Goal: Task Accomplishment & Management: Complete application form

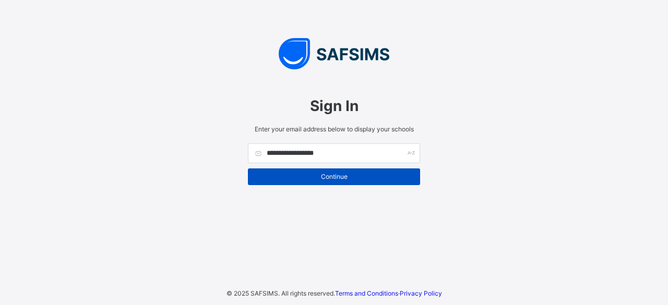
type input "**********"
click at [351, 178] on span "Continue" at bounding box center [334, 177] width 157 height 8
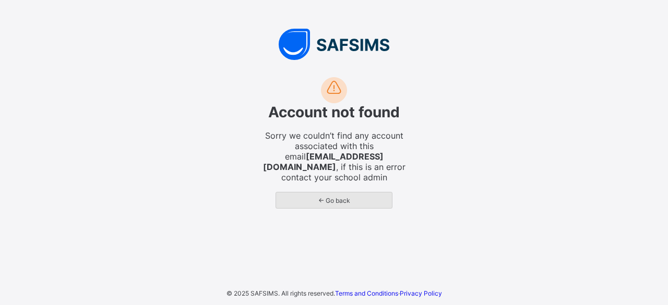
click at [352, 192] on div "← Go back" at bounding box center [334, 200] width 117 height 17
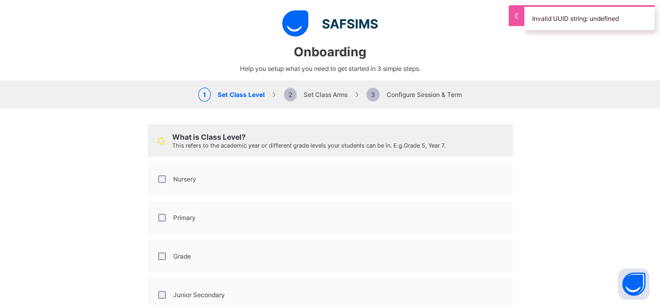
select select "**"
click at [547, 133] on div "What is Class Level? This refers to the academic year or different grade levels…" at bounding box center [330, 251] width 660 height 284
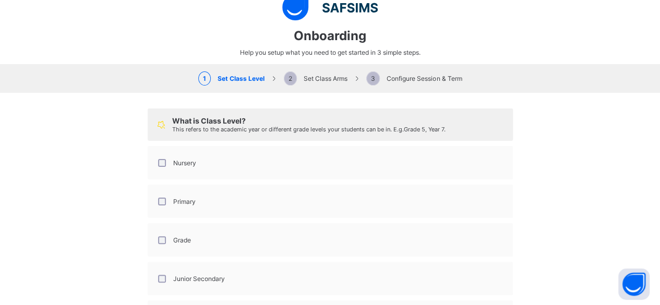
scroll to position [0, 0]
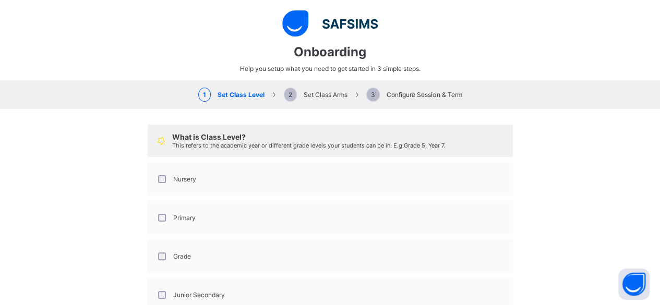
click at [302, 94] on span "2 Set Class Arms" at bounding box center [316, 95] width 64 height 8
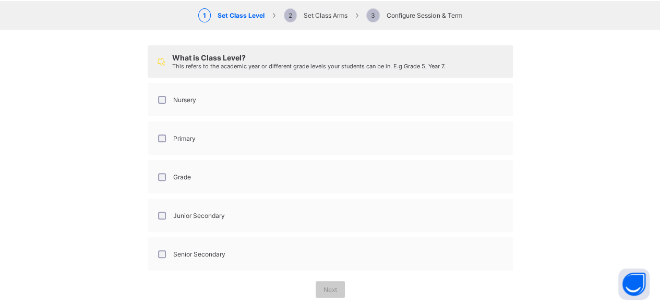
scroll to position [87, 0]
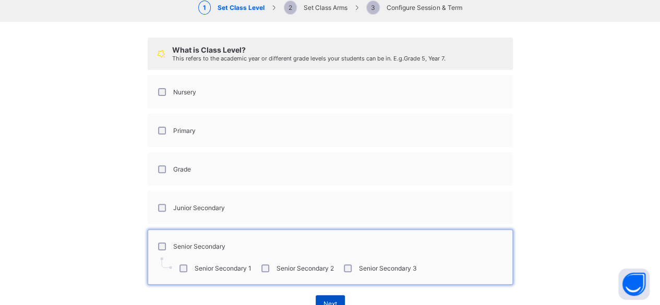
click at [320, 295] on div "Next" at bounding box center [330, 303] width 29 height 17
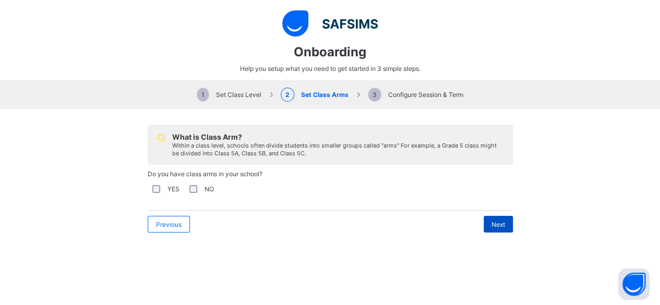
click at [484, 224] on div "Next" at bounding box center [498, 224] width 29 height 17
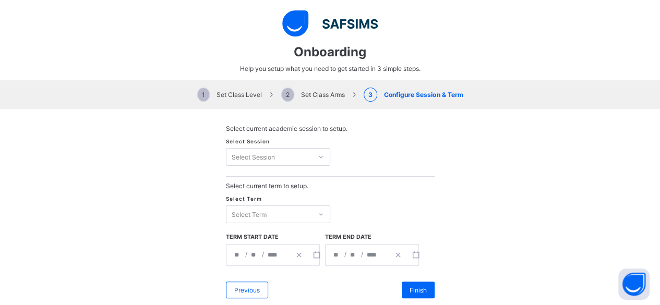
scroll to position [17, 0]
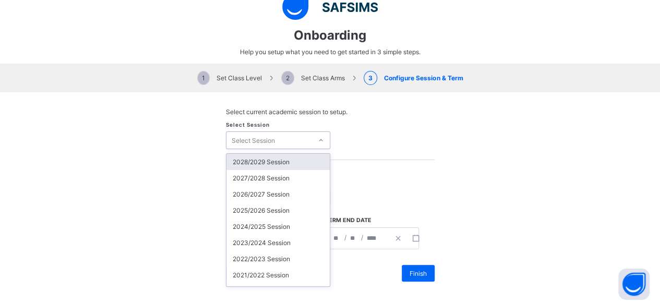
click at [320, 149] on div "option 2028/2029 Session focused, 1 of 24. 24 results available. Use Up and Dow…" at bounding box center [278, 141] width 104 height 18
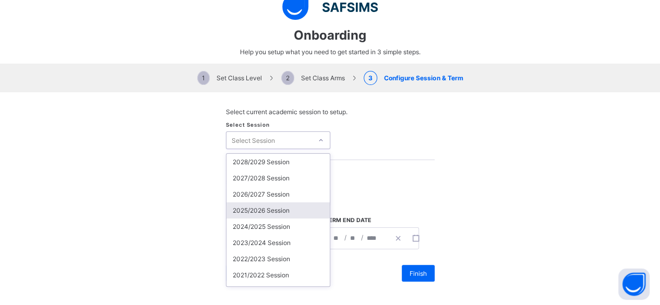
click at [262, 207] on div "2025/2026 Session" at bounding box center [278, 211] width 103 height 16
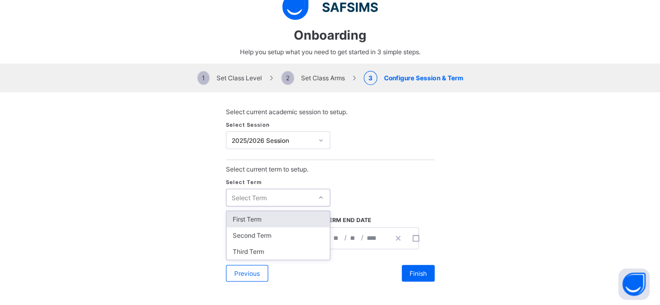
click at [297, 197] on div "Select Term" at bounding box center [270, 197] width 86 height 15
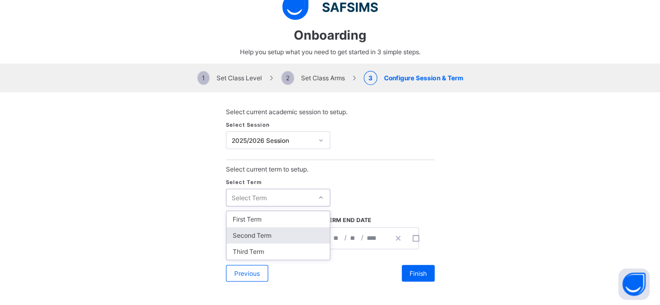
click at [264, 234] on div "Second Term" at bounding box center [278, 236] width 103 height 16
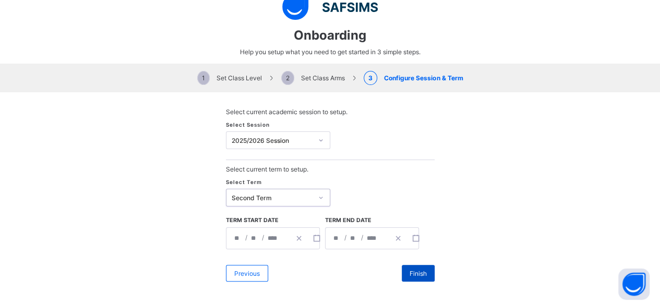
click at [418, 271] on span "Finish" at bounding box center [418, 274] width 17 height 8
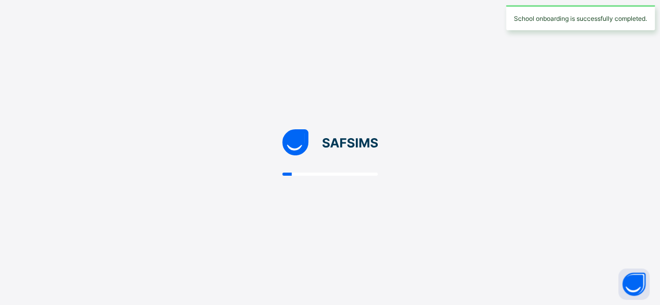
scroll to position [0, 0]
select select "**"
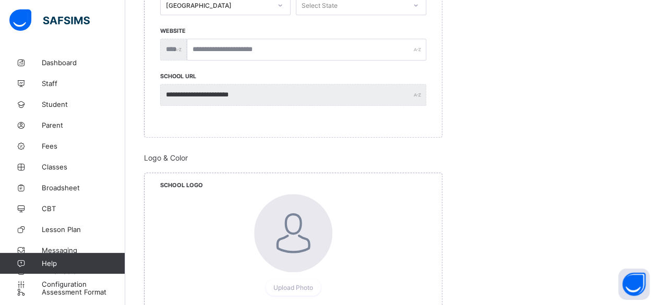
scroll to position [401, 0]
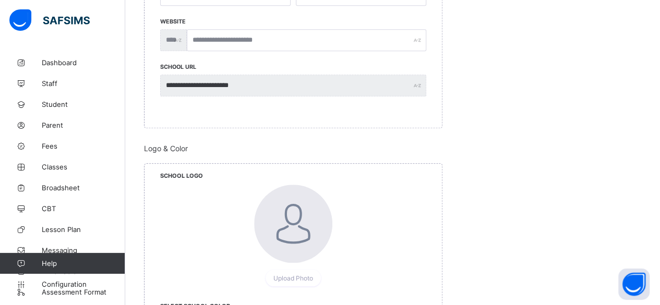
click at [375, 153] on div at bounding box center [293, 155] width 299 height 5
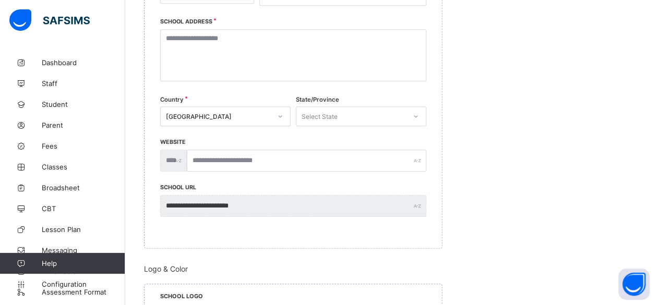
scroll to position [0, 0]
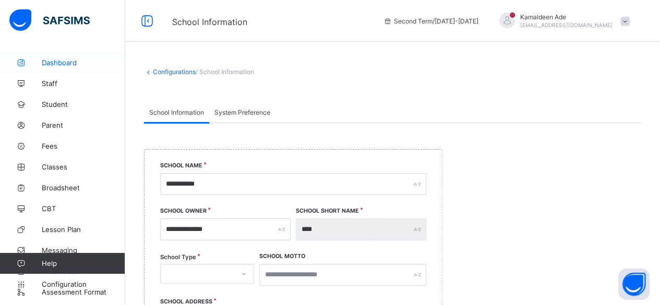
click at [58, 62] on span "Dashboard" at bounding box center [84, 62] width 84 height 8
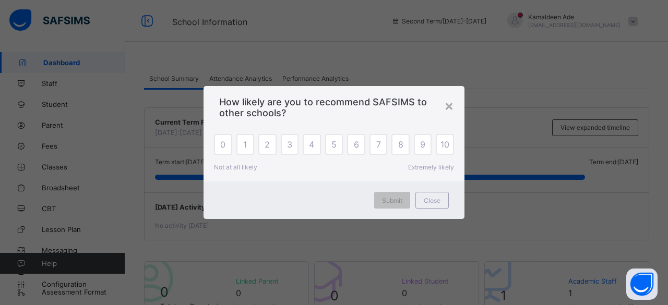
click at [442, 101] on span "How likely are you to recommend SAFSIMS to other schools?" at bounding box center [334, 108] width 230 height 22
click at [449, 105] on div "×" at bounding box center [449, 106] width 10 height 18
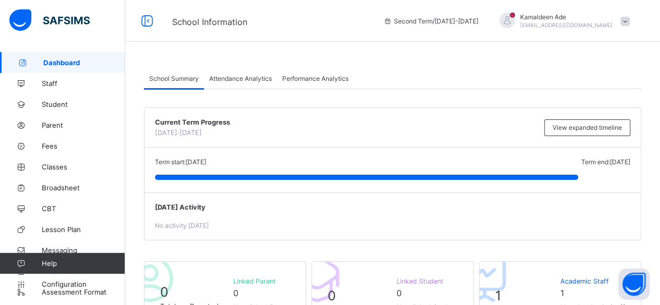
scroll to position [12, 0]
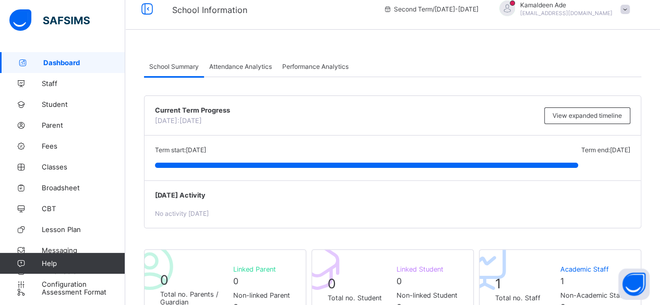
click at [515, 7] on div at bounding box center [507, 9] width 16 height 16
click at [630, 10] on span at bounding box center [625, 9] width 9 height 9
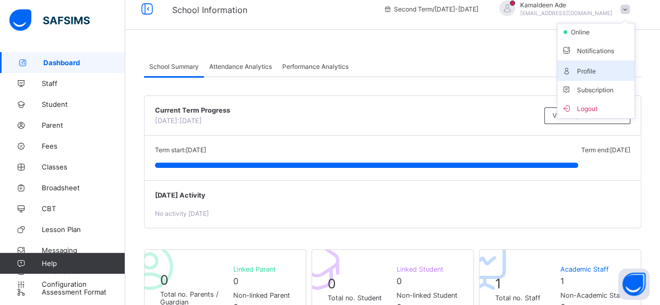
click at [587, 72] on span "Profile" at bounding box center [596, 71] width 69 height 12
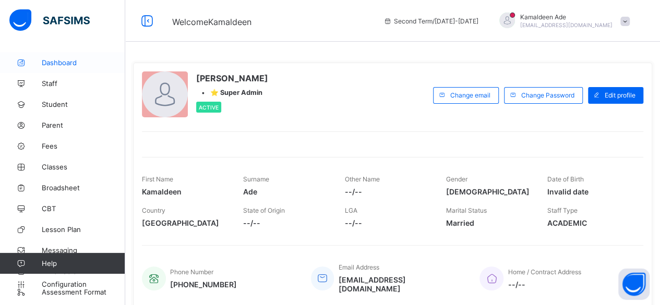
click at [43, 66] on span "Dashboard" at bounding box center [84, 62] width 84 height 8
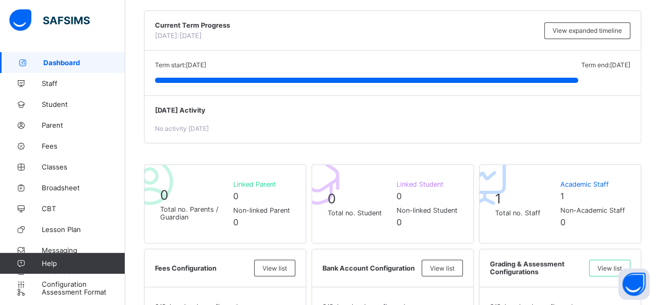
scroll to position [101, 0]
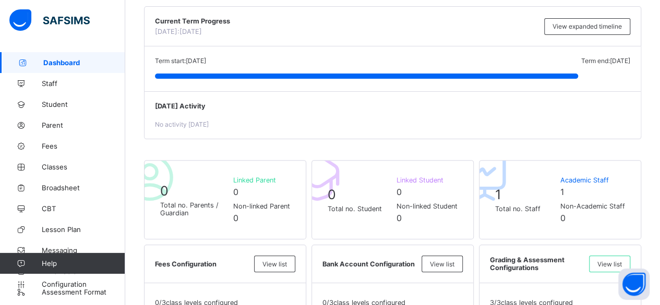
click at [409, 208] on span "Non-linked Student" at bounding box center [427, 207] width 61 height 8
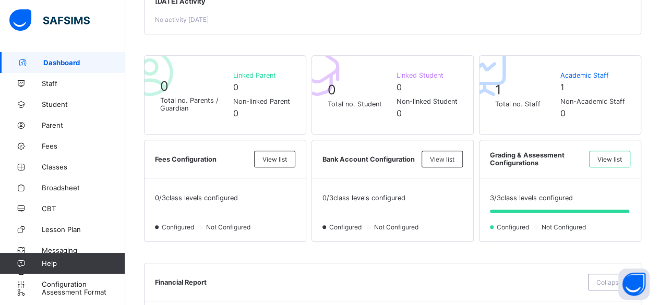
scroll to position [206, 0]
click at [603, 81] on span at bounding box center [593, 81] width 65 height 3
click at [423, 73] on span "Linked Student" at bounding box center [427, 76] width 61 height 8
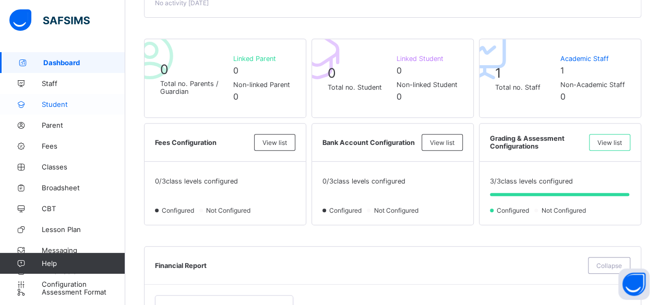
scroll to position [222, 0]
click at [46, 124] on span "Parent" at bounding box center [84, 125] width 84 height 8
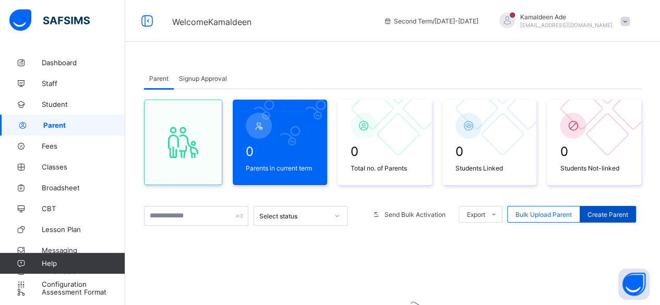
click at [605, 211] on span "Create Parent" at bounding box center [608, 215] width 41 height 8
select select "**"
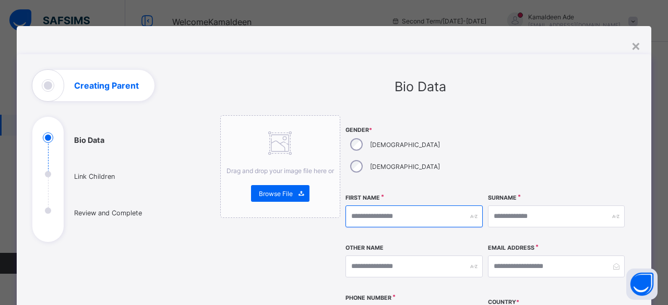
click at [388, 206] on input "text" at bounding box center [414, 217] width 137 height 22
click at [373, 206] on input "text" at bounding box center [414, 217] width 137 height 22
type input "****"
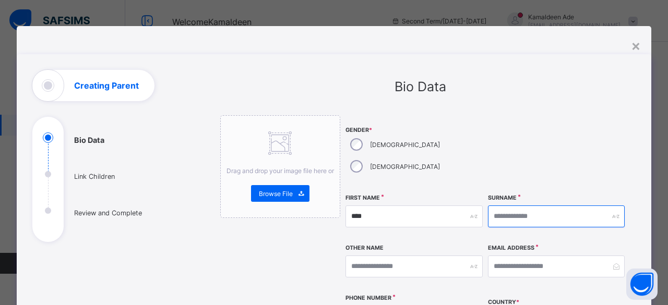
click at [532, 206] on input "text" at bounding box center [556, 217] width 137 height 22
type input "***"
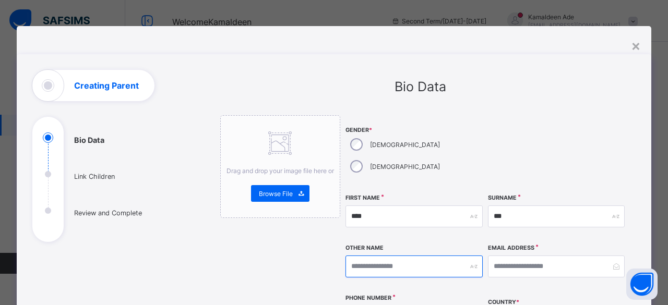
click at [428, 256] on input "text" at bounding box center [414, 267] width 137 height 22
type input "**"
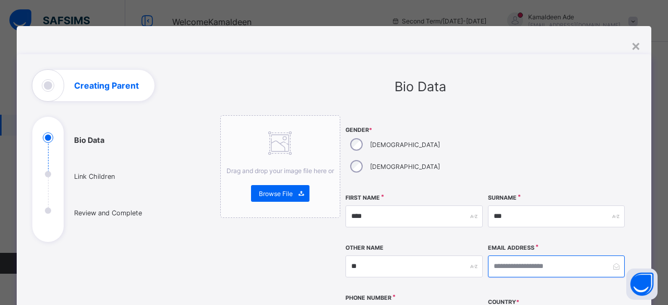
click at [496, 256] on input "email" at bounding box center [556, 267] width 137 height 22
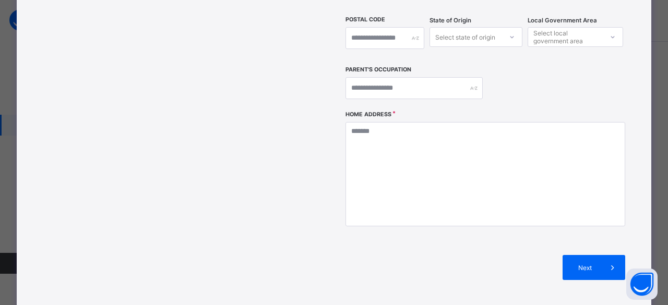
scroll to position [328, 0]
type input "**********"
click at [584, 264] on span "Next" at bounding box center [585, 268] width 30 height 8
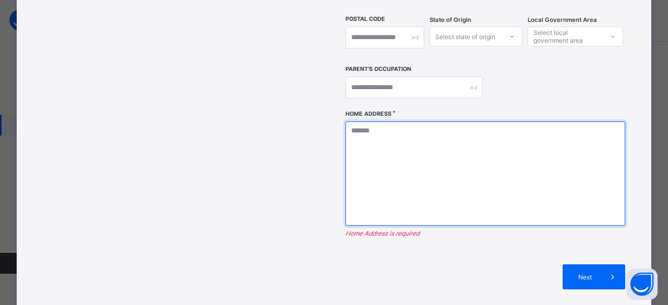
click at [460, 127] on textarea at bounding box center [486, 174] width 280 height 104
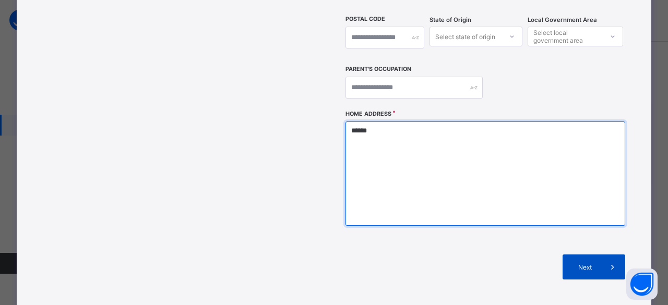
type textarea "******"
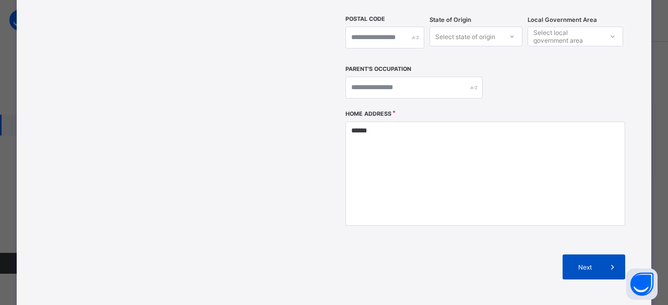
click at [587, 255] on div "Next" at bounding box center [594, 267] width 63 height 25
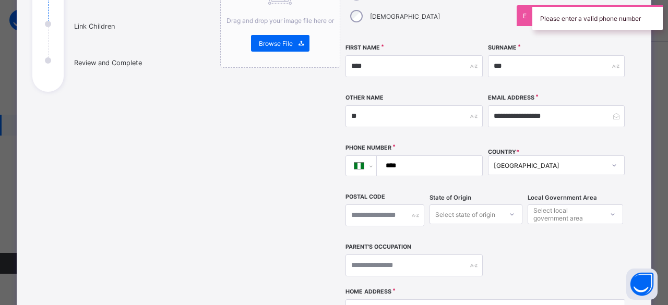
scroll to position [149, 0]
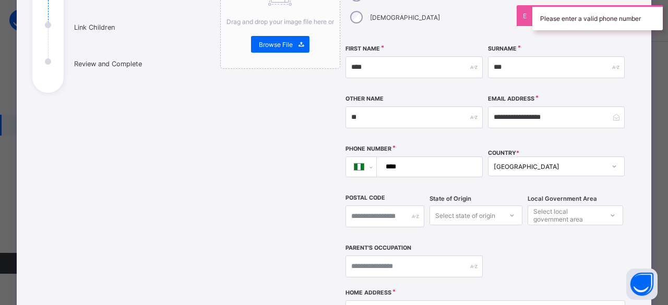
click at [435, 157] on input "****" at bounding box center [427, 167] width 97 height 20
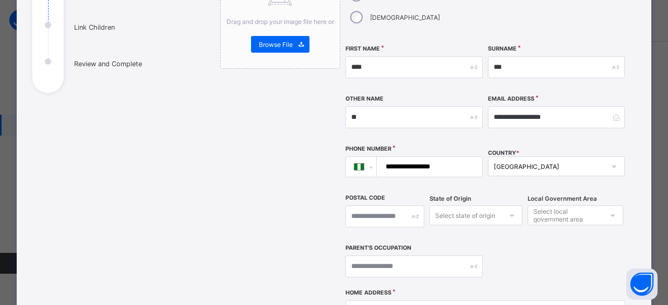
type input "**********"
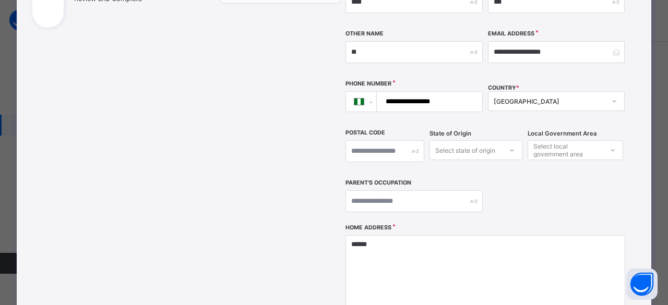
scroll to position [201, 0]
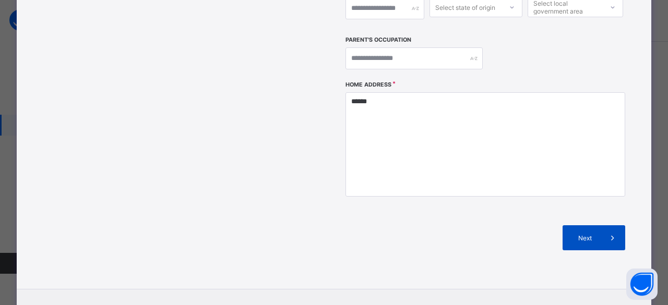
click at [594, 234] on span "Next" at bounding box center [585, 238] width 30 height 8
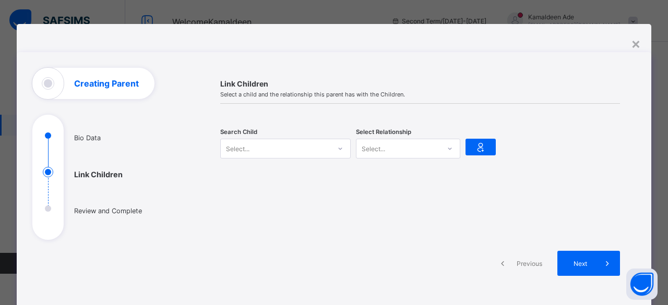
scroll to position [1, 0]
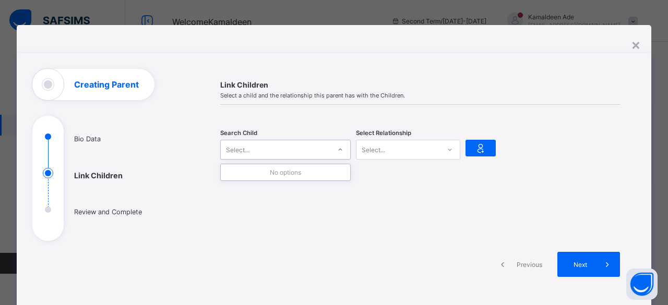
click at [338, 151] on icon at bounding box center [340, 150] width 6 height 10
drag, startPoint x: 338, startPoint y: 151, endPoint x: 437, endPoint y: 148, distance: 99.2
click at [437, 148] on div "Search Child 0 results available. Select is focused ,type to refine list, press…" at bounding box center [420, 150] width 400 height 32
click at [308, 140] on div "Select..." at bounding box center [285, 150] width 130 height 20
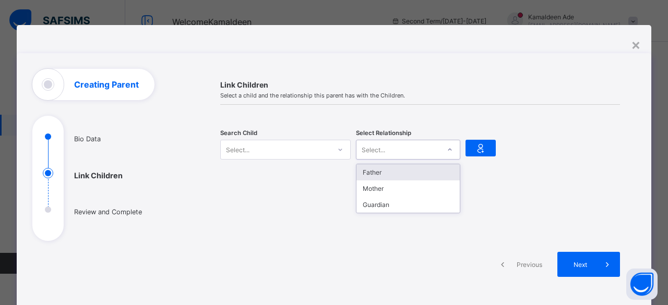
click at [455, 150] on div at bounding box center [450, 149] width 18 height 17
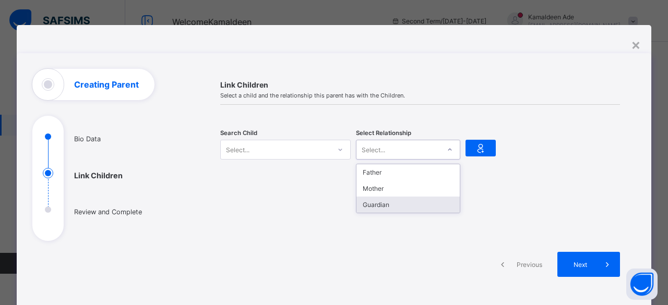
click at [400, 201] on div "Guardian" at bounding box center [407, 205] width 103 height 16
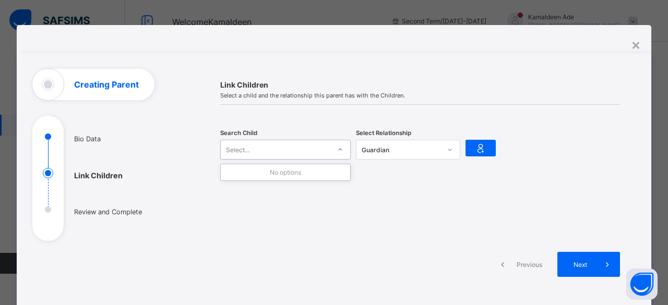
click at [334, 144] on div at bounding box center [340, 149] width 18 height 17
click at [307, 154] on div "Select..." at bounding box center [276, 149] width 110 height 15
type input "****"
click at [578, 267] on span "Next" at bounding box center [580, 265] width 30 height 8
click at [246, 84] on span "Link Children" at bounding box center [420, 84] width 400 height 9
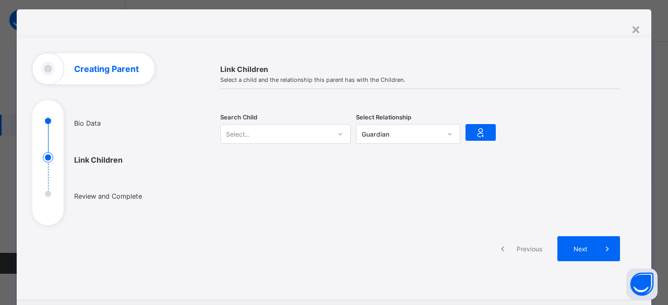
scroll to position [16, 0]
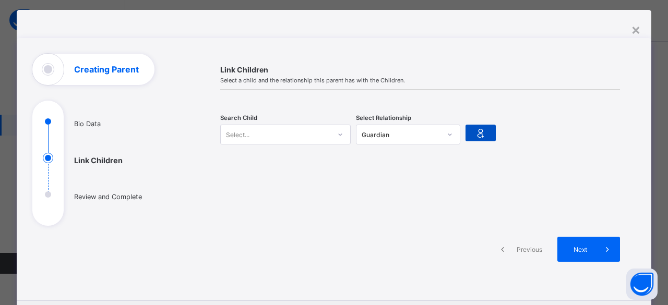
click at [476, 130] on icon at bounding box center [480, 133] width 15 height 13
click at [479, 134] on icon at bounding box center [480, 133] width 15 height 13
click at [352, 128] on div "Search Child Select... Select Relationship Guardian" at bounding box center [420, 134] width 400 height 32
click at [44, 69] on div "Creating Parent" at bounding box center [93, 69] width 122 height 31
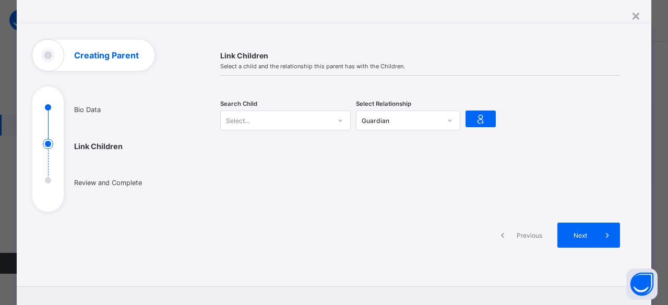
scroll to position [30, 0]
click at [339, 119] on icon at bounding box center [340, 121] width 6 height 10
click at [306, 145] on div "No options" at bounding box center [285, 144] width 129 height 16
click at [575, 233] on span "Next" at bounding box center [580, 236] width 30 height 8
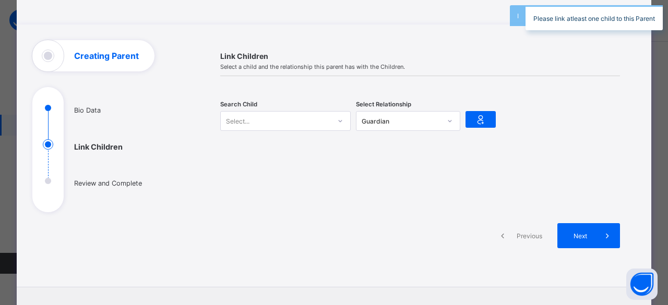
click at [506, 231] on span at bounding box center [502, 235] width 25 height 25
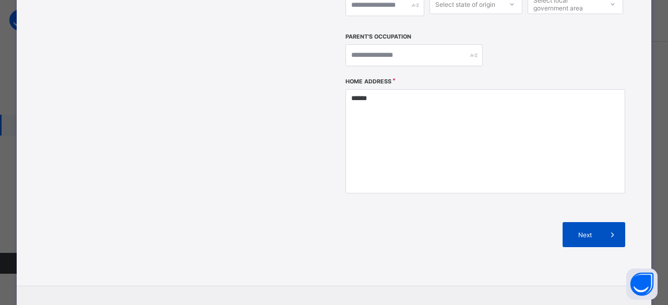
click at [592, 231] on span "Next" at bounding box center [585, 235] width 30 height 8
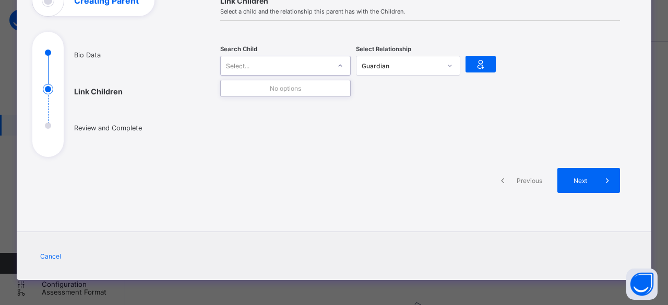
click at [243, 64] on div "Select..." at bounding box center [237, 66] width 23 height 20
click at [69, 54] on ul "Bio Data Link Children Review and Complete" at bounding box center [110, 102] width 157 height 110
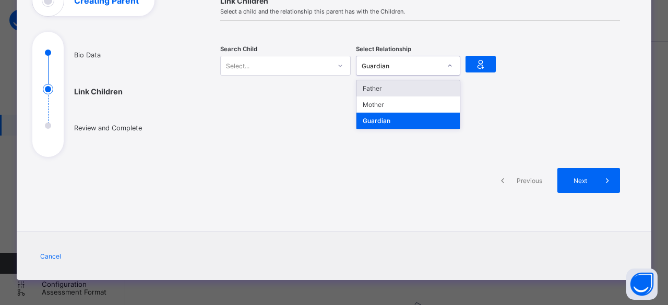
click at [448, 66] on icon at bounding box center [450, 66] width 6 height 10
click at [427, 84] on div "Father" at bounding box center [407, 88] width 103 height 16
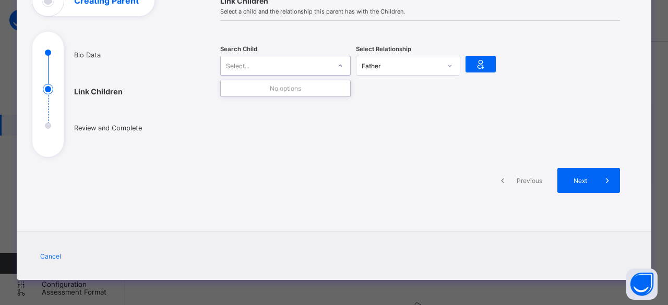
click at [343, 68] on div at bounding box center [340, 65] width 18 height 17
drag, startPoint x: 487, startPoint y: 69, endPoint x: 396, endPoint y: 92, distance: 94.3
click at [396, 92] on div "Search Child Select... Select Relationship Father" at bounding box center [420, 66] width 400 height 58
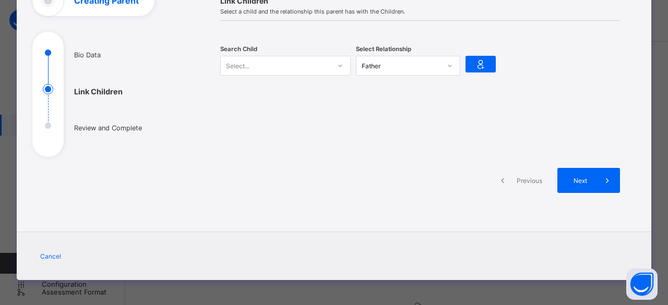
scroll to position [0, 0]
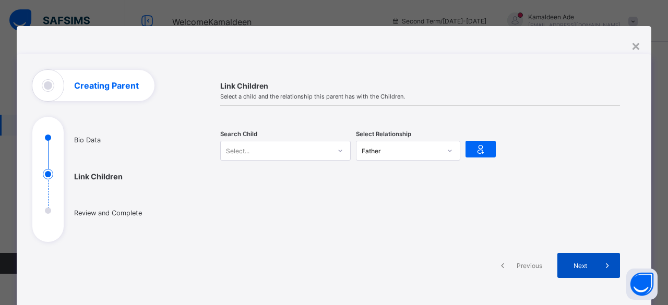
click at [587, 270] on div "Next" at bounding box center [588, 265] width 63 height 25
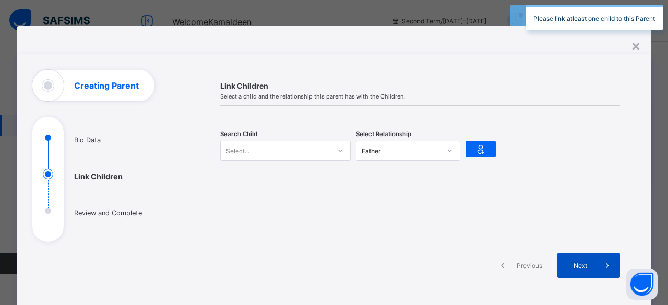
click at [587, 270] on div "Next" at bounding box center [588, 265] width 63 height 25
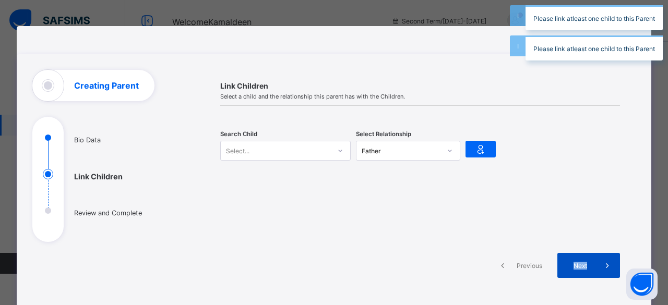
click at [587, 270] on div "Next" at bounding box center [588, 265] width 63 height 25
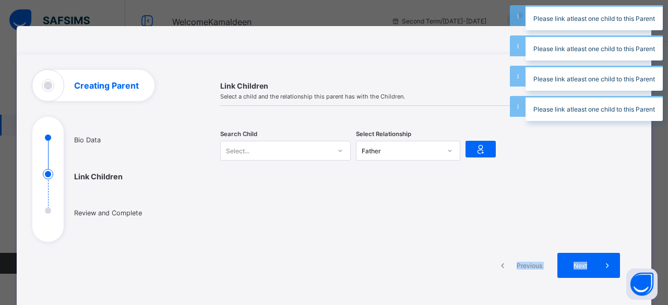
drag, startPoint x: 587, startPoint y: 270, endPoint x: 503, endPoint y: 205, distance: 106.4
click at [503, 205] on div "Link Children Select a child and the relationship this parent has with the Chil…" at bounding box center [420, 186] width 431 height 233
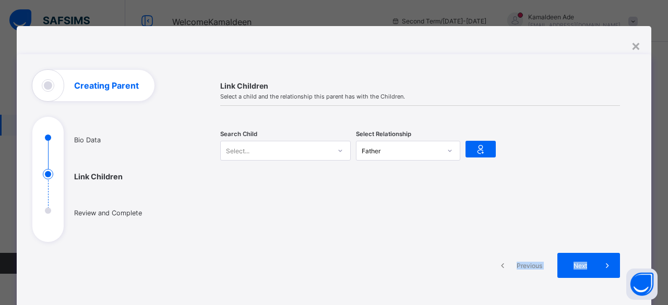
scroll to position [55, 0]
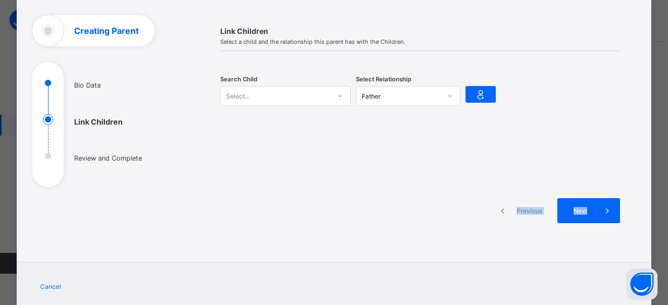
click at [562, 220] on div "Next" at bounding box center [588, 210] width 63 height 25
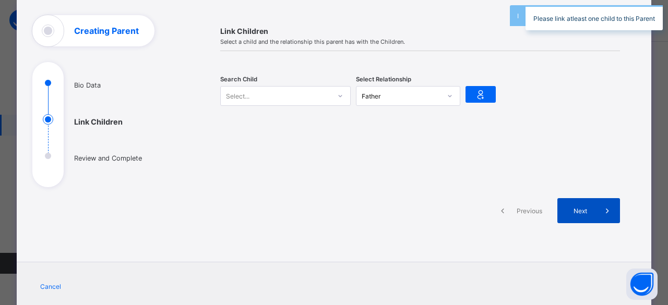
click at [583, 207] on span "Next" at bounding box center [580, 211] width 30 height 8
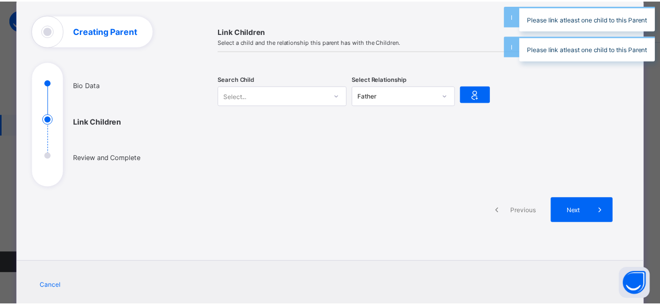
scroll to position [0, 0]
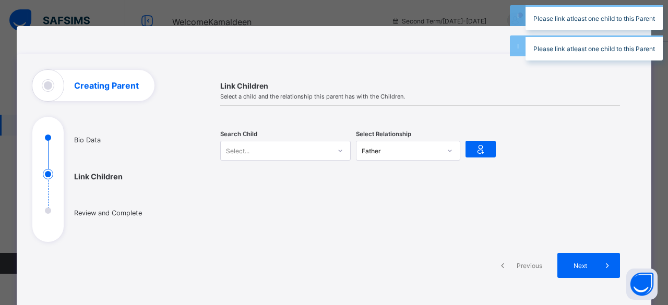
click at [440, 8] on div "**********" at bounding box center [334, 152] width 668 height 305
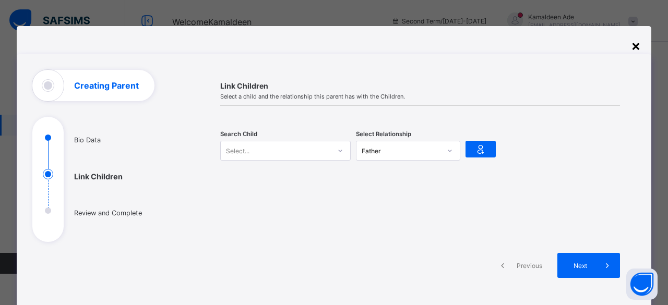
click at [631, 44] on div "×" at bounding box center [636, 46] width 10 height 18
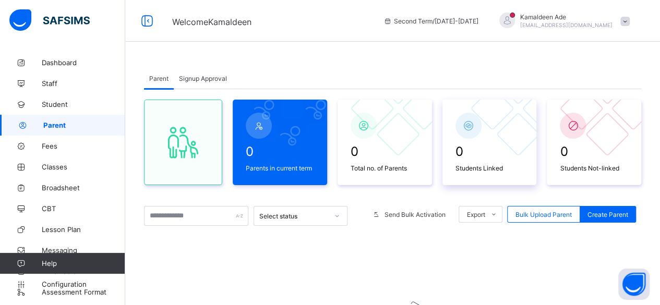
click at [480, 171] on span "Students Linked" at bounding box center [490, 168] width 68 height 8
click at [56, 108] on span "Student" at bounding box center [84, 104] width 84 height 8
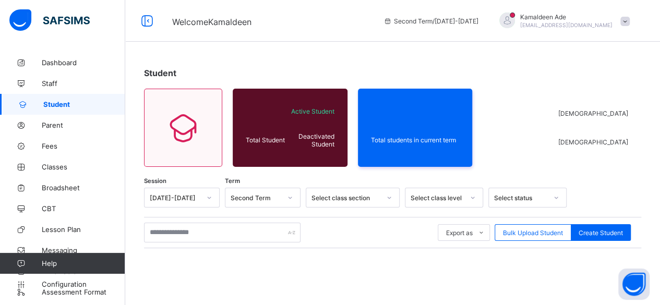
click at [56, 108] on span "Student" at bounding box center [84, 104] width 82 height 8
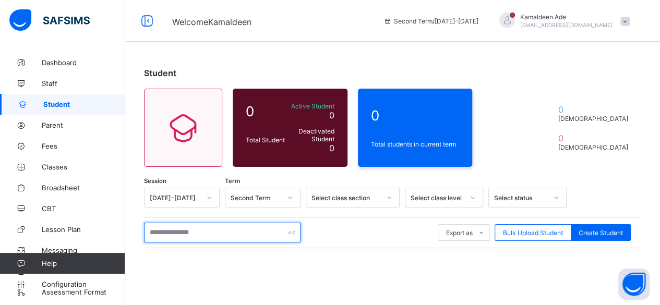
click at [257, 242] on input "text" at bounding box center [222, 233] width 157 height 20
type input "**"
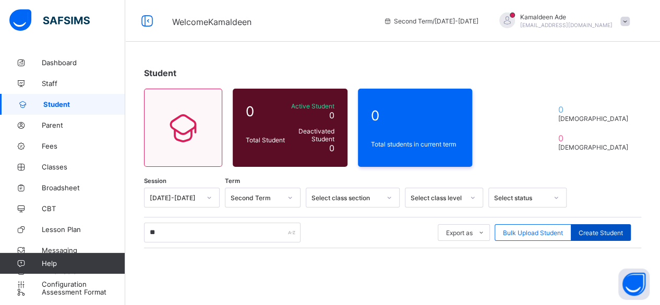
click at [603, 233] on span "Create Student" at bounding box center [601, 233] width 44 height 8
select select "**"
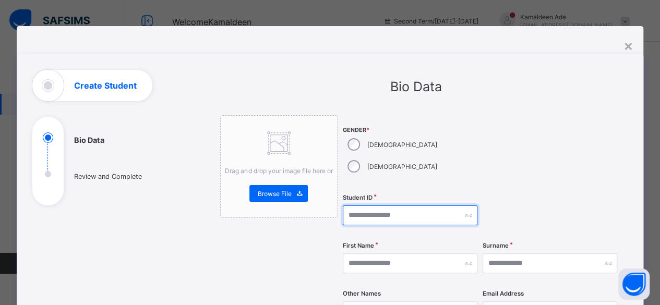
click at [430, 206] on input "text" at bounding box center [410, 216] width 135 height 20
type input "******"
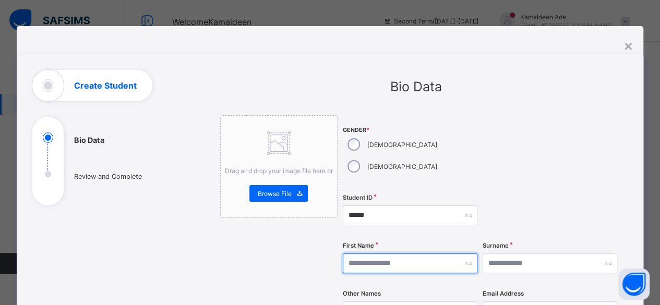
click at [425, 254] on input "text" at bounding box center [410, 264] width 135 height 20
type input "****"
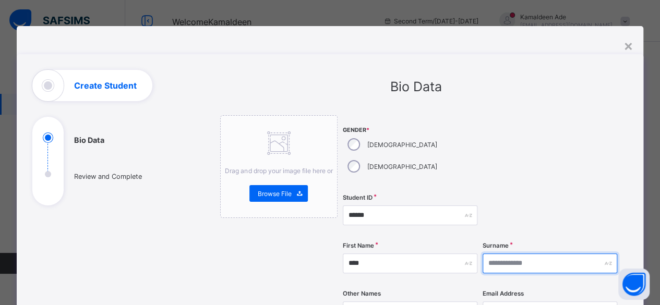
click at [514, 254] on input "text" at bounding box center [550, 264] width 135 height 20
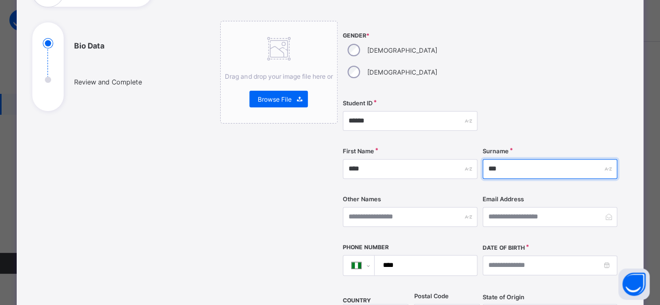
scroll to position [78, 0]
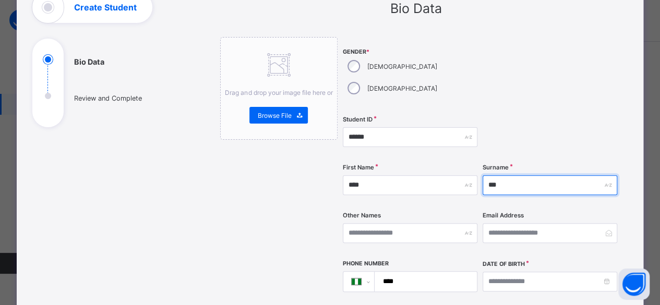
type input "***"
click at [413, 272] on input "****" at bounding box center [424, 282] width 94 height 20
type input "**********"
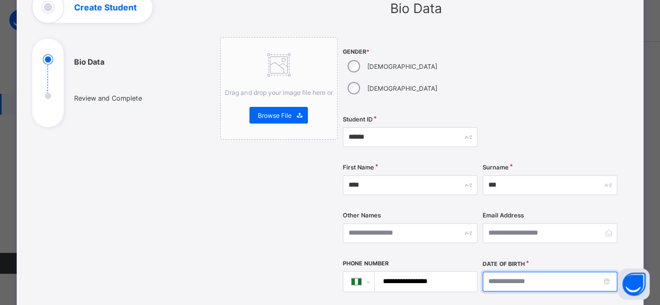
click at [568, 272] on input at bounding box center [550, 282] width 135 height 20
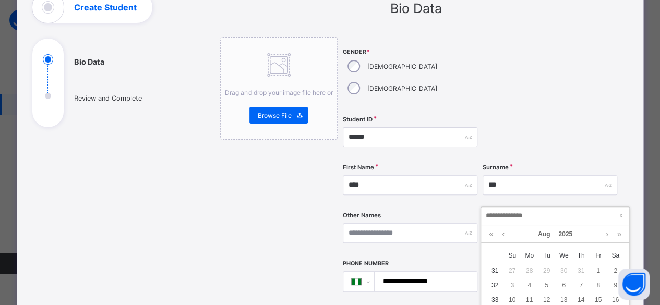
scroll to position [51, 0]
click at [549, 278] on div "5" at bounding box center [547, 283] width 14 height 14
type input "**********"
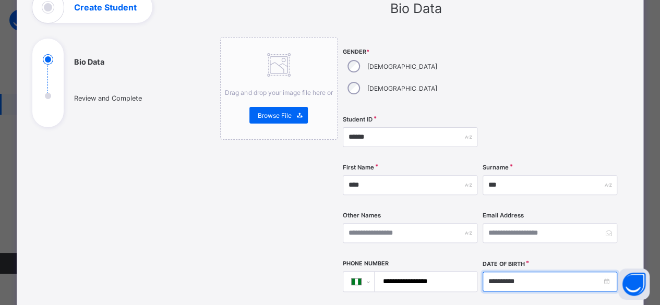
click at [610, 272] on input "**********" at bounding box center [550, 282] width 135 height 20
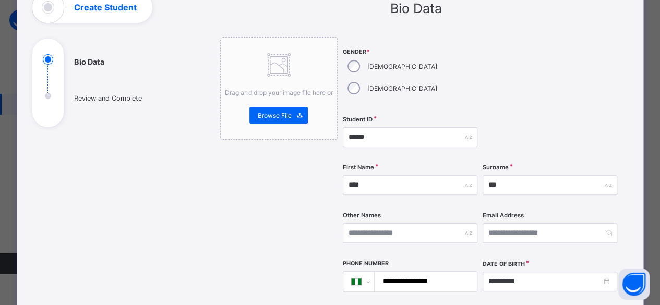
click at [470, 164] on div "First Name ****" at bounding box center [410, 185] width 135 height 43
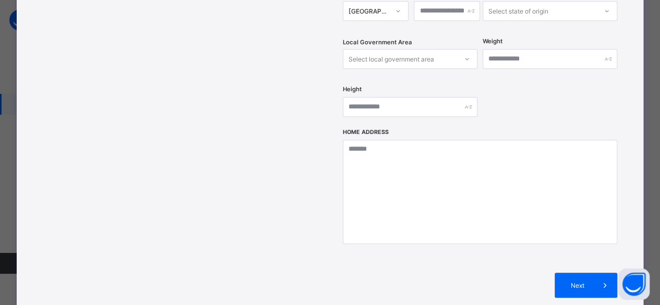
scroll to position [400, 0]
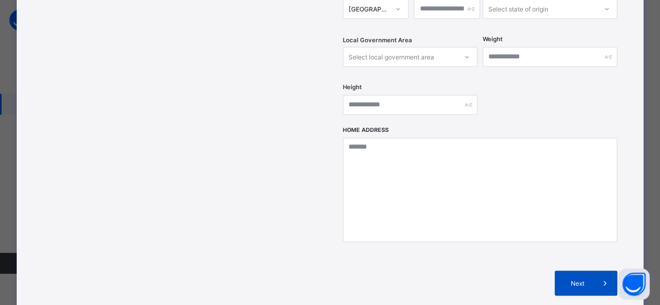
click at [563, 271] on div "Next" at bounding box center [586, 283] width 63 height 25
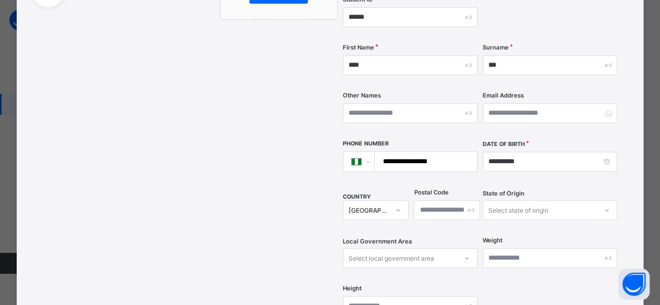
scroll to position [257, 0]
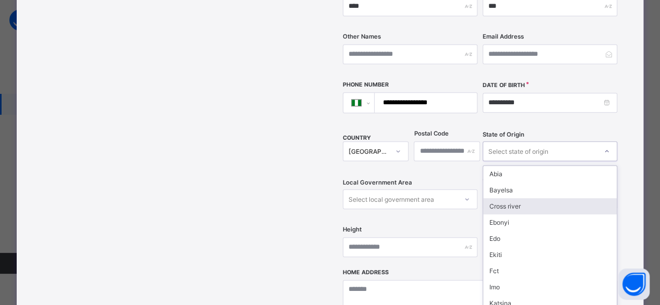
click at [510, 161] on div "option Cross river focused, 3 of 37. 37 results available. Use Up and Down to c…" at bounding box center [550, 151] width 135 height 20
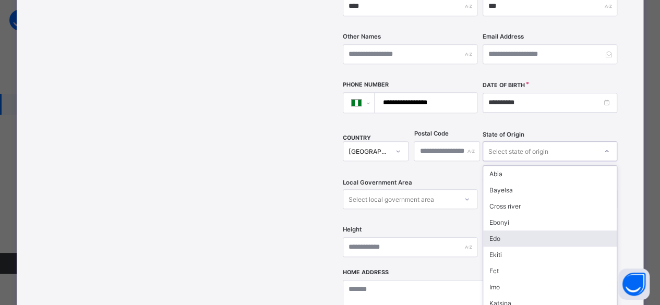
click at [494, 231] on div "Edo" at bounding box center [550, 239] width 134 height 16
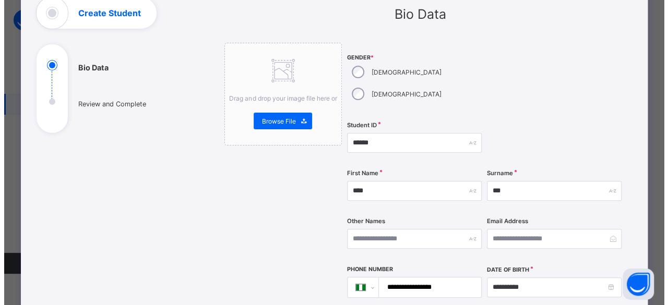
scroll to position [482, 0]
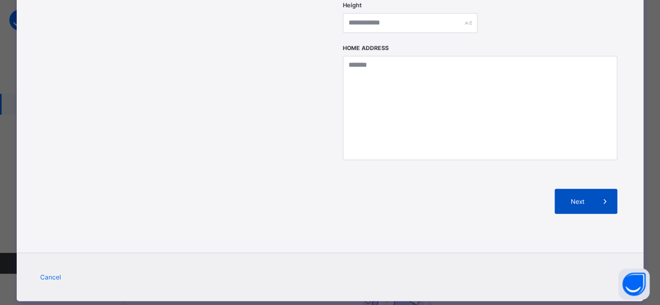
click at [574, 192] on div "Next" at bounding box center [586, 201] width 63 height 25
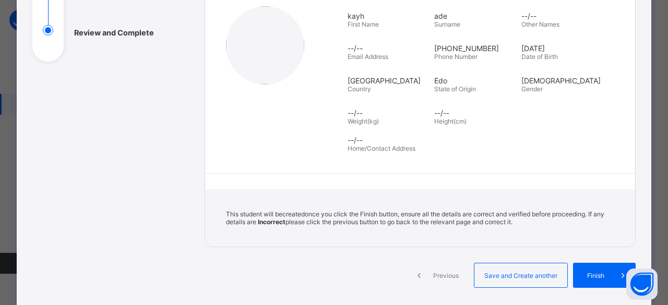
scroll to position [143, 0]
click at [599, 273] on span "Finish" at bounding box center [596, 277] width 30 height 8
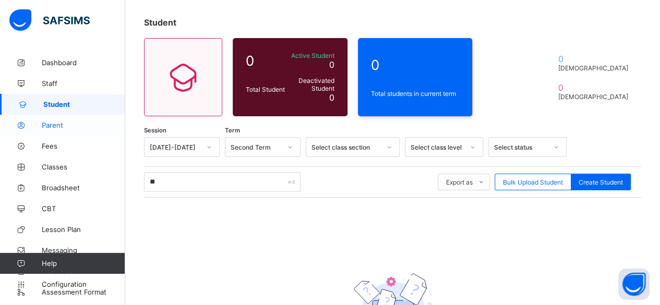
click at [58, 129] on span "Parent" at bounding box center [84, 125] width 84 height 8
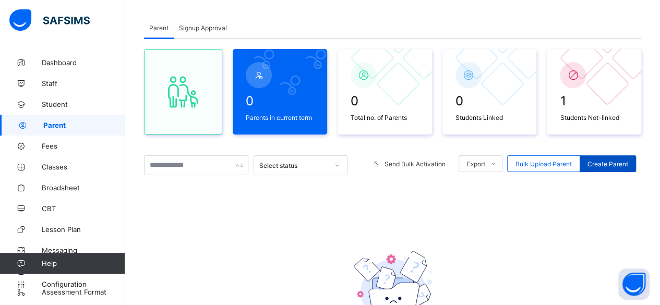
click at [604, 158] on div "Create Parent" at bounding box center [608, 164] width 56 height 17
select select "**"
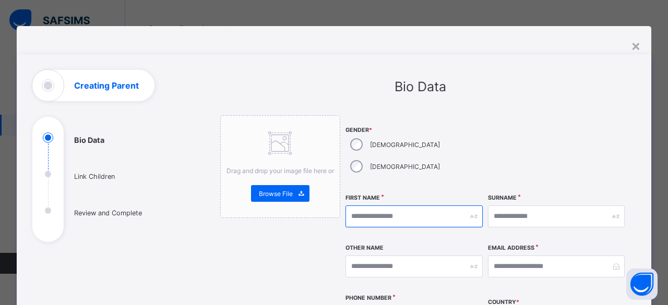
click at [469, 206] on input "text" at bounding box center [414, 217] width 137 height 22
type input "****"
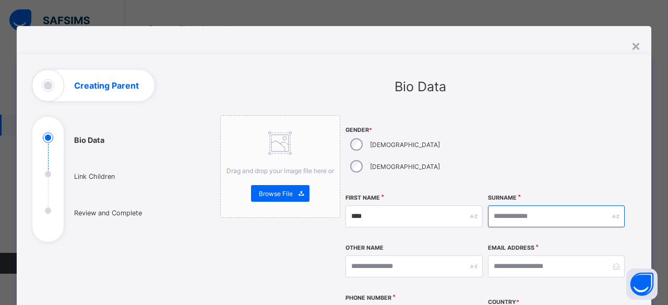
click at [530, 206] on input "text" at bounding box center [556, 217] width 137 height 22
type input "*"
type input "***"
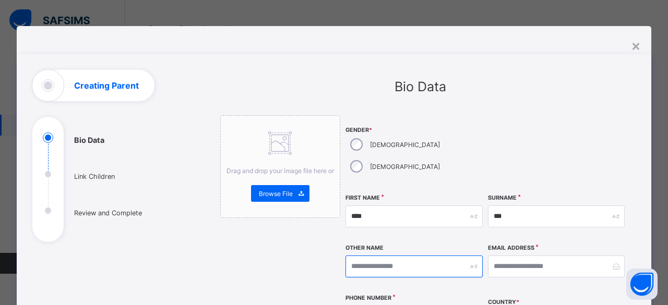
click at [451, 256] on input "text" at bounding box center [414, 267] width 137 height 22
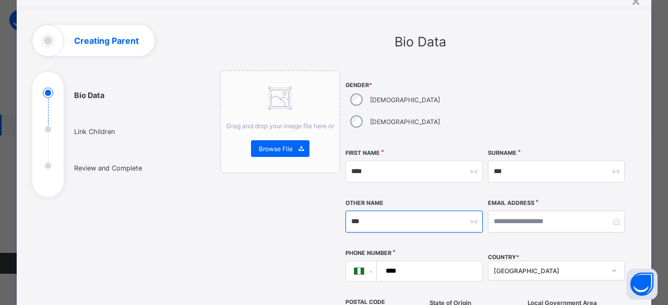
scroll to position [45, 0]
type input "***"
click at [437, 261] on input "****" at bounding box center [427, 271] width 97 height 20
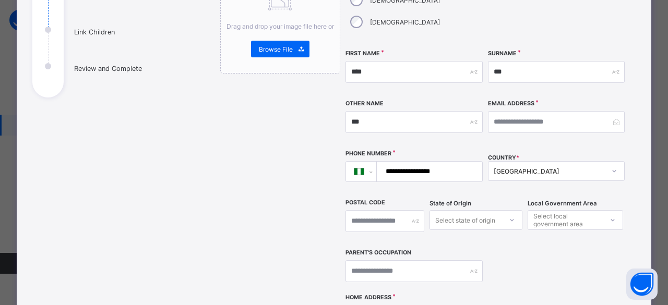
scroll to position [185, 0]
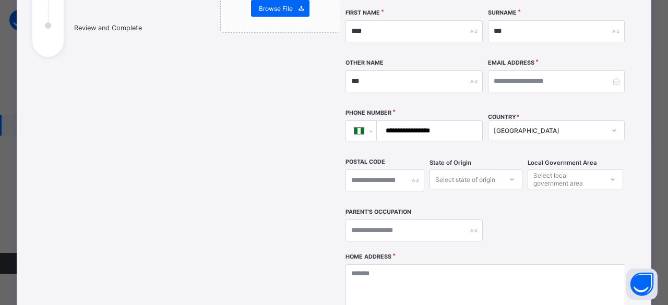
type input "**********"
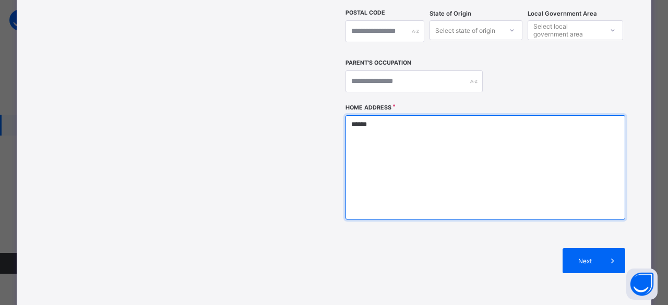
scroll to position [335, 0]
type textarea "******"
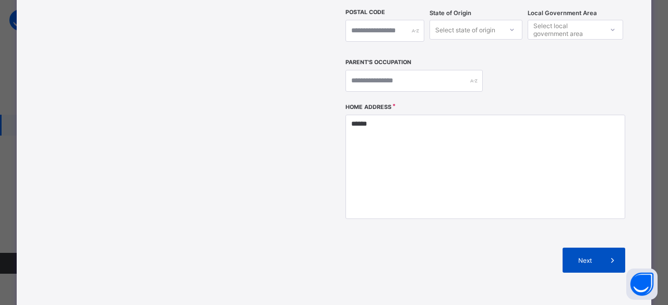
click at [580, 248] on div "Next" at bounding box center [594, 260] width 63 height 25
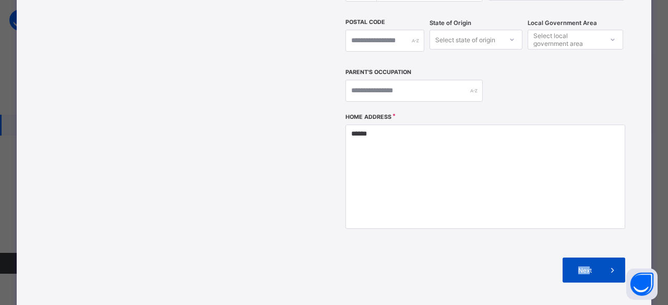
drag, startPoint x: 580, startPoint y: 234, endPoint x: 587, endPoint y: 249, distance: 16.9
click at [587, 249] on div "Next" at bounding box center [486, 270] width 280 height 56
click at [587, 267] on span "Next" at bounding box center [585, 271] width 30 height 8
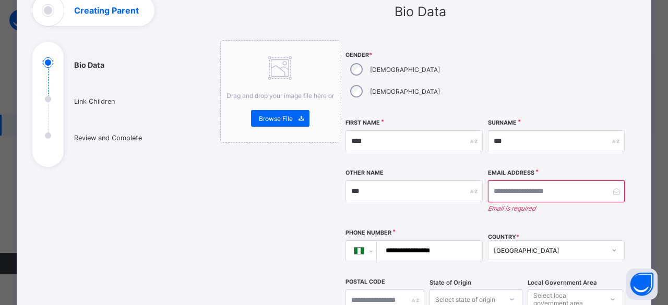
scroll to position [62, 0]
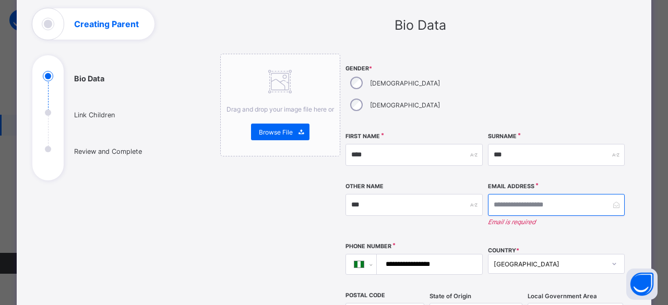
click at [521, 194] on input "email" at bounding box center [556, 205] width 137 height 22
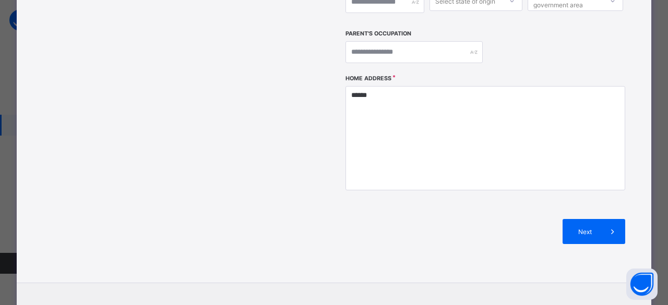
scroll to position [394, 0]
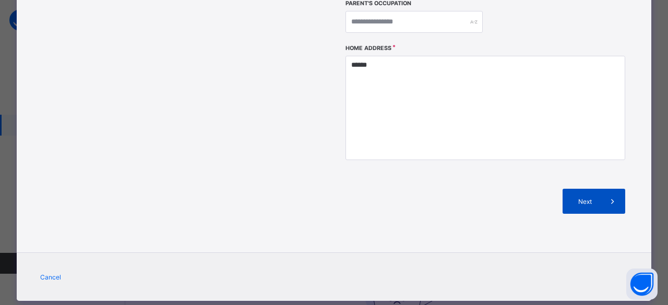
type input "**********"
click at [590, 189] on div "Next" at bounding box center [594, 201] width 63 height 25
click at [595, 198] on span "Next" at bounding box center [585, 202] width 30 height 8
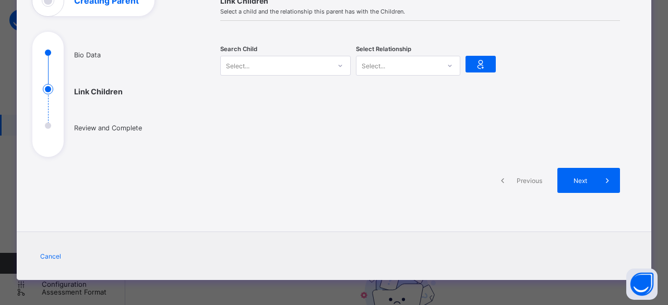
click at [451, 62] on div at bounding box center [450, 65] width 18 height 17
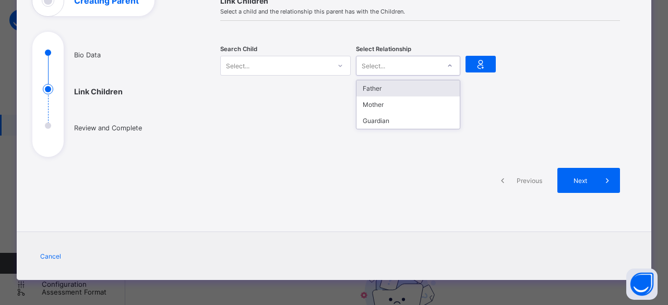
click at [398, 89] on div "Father" at bounding box center [407, 88] width 103 height 16
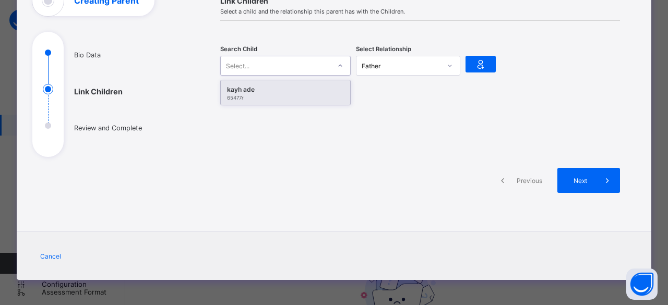
click at [337, 63] on icon at bounding box center [340, 66] width 6 height 10
click at [306, 87] on div "kayh ade" at bounding box center [285, 90] width 117 height 10
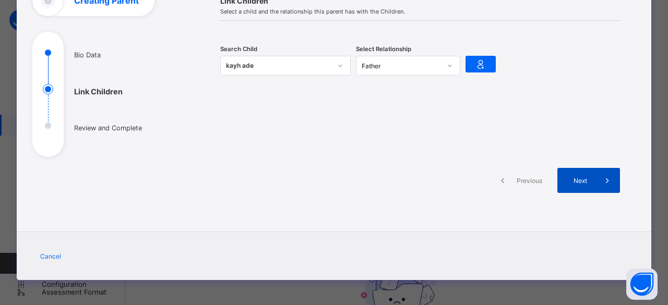
click at [573, 181] on span "Next" at bounding box center [580, 181] width 30 height 8
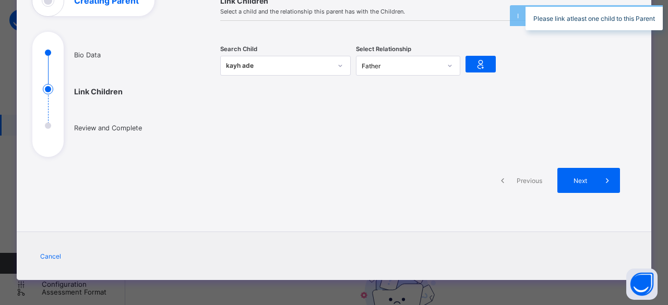
scroll to position [0, 0]
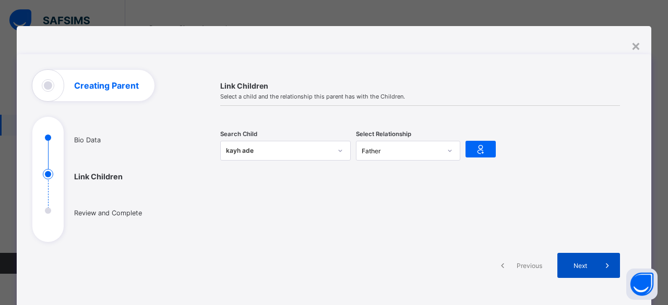
click at [565, 256] on div "Next" at bounding box center [588, 265] width 63 height 25
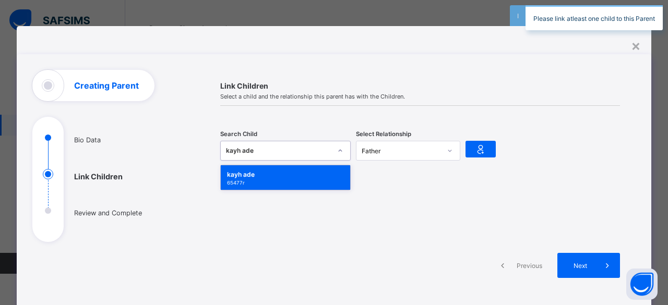
click at [346, 151] on div at bounding box center [340, 150] width 18 height 17
click at [281, 184] on div "65477r" at bounding box center [285, 183] width 117 height 6
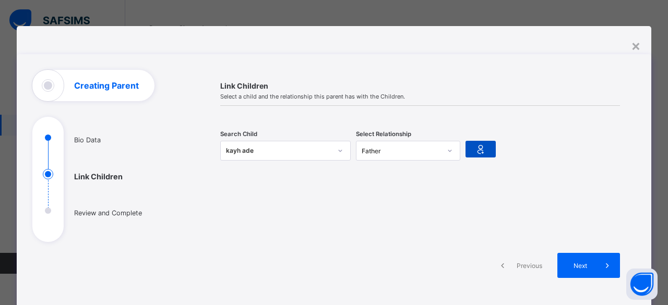
click at [482, 144] on icon at bounding box center [480, 149] width 15 height 13
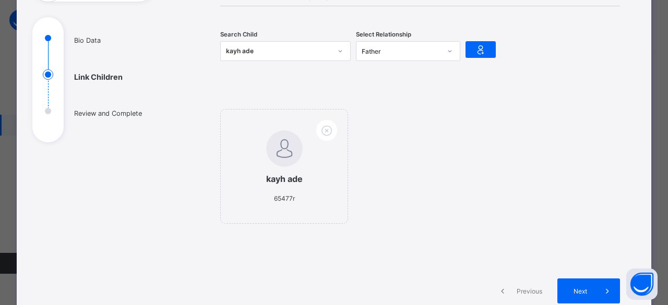
scroll to position [103, 0]
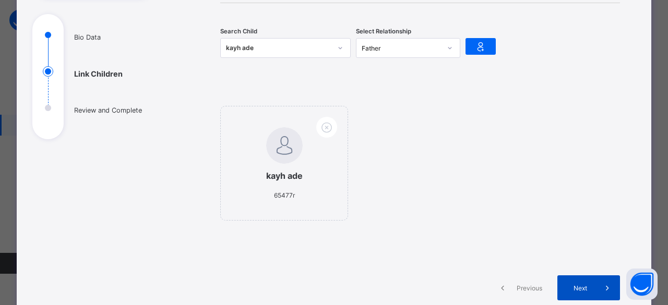
click at [591, 284] on span "Next" at bounding box center [580, 288] width 30 height 8
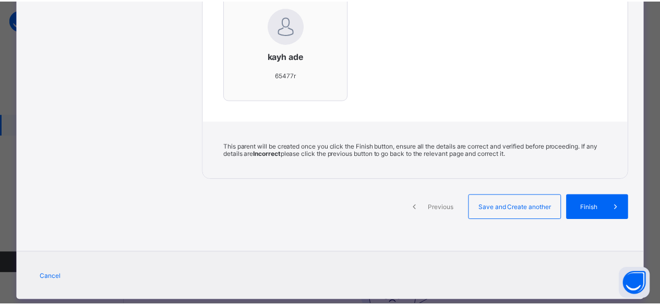
scroll to position [358, 0]
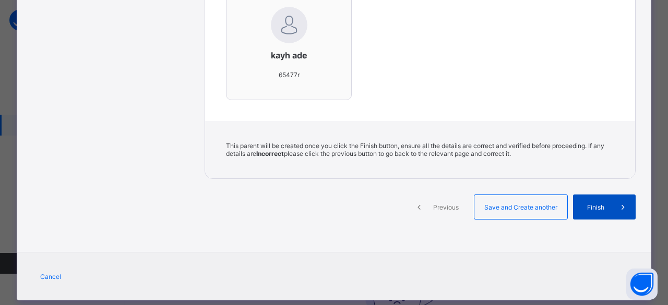
click at [581, 197] on div "Finish" at bounding box center [604, 207] width 63 height 25
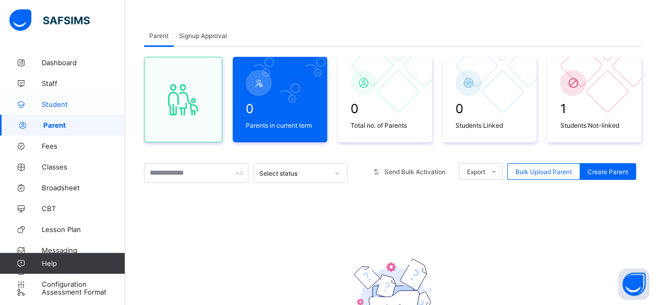
scroll to position [41, 0]
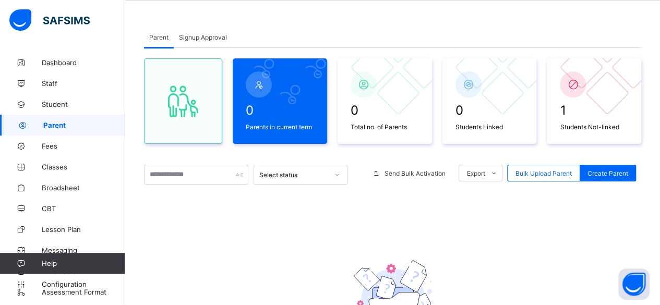
click at [54, 125] on span "Parent" at bounding box center [84, 125] width 82 height 8
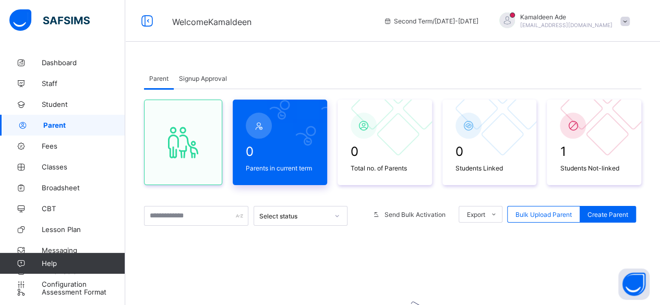
click at [299, 151] on span "0" at bounding box center [280, 151] width 68 height 15
click at [203, 78] on span "Signup Approval" at bounding box center [203, 79] width 48 height 8
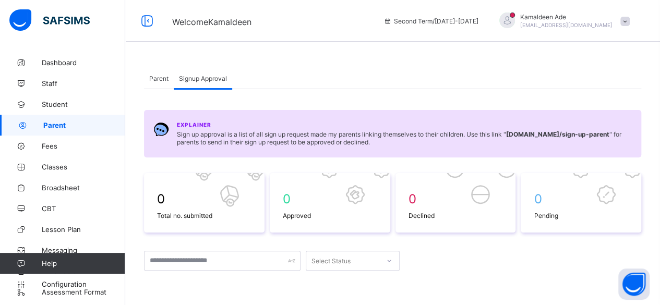
click at [175, 75] on div "Signup Approval" at bounding box center [203, 78] width 58 height 21
click at [164, 76] on span "Parent" at bounding box center [158, 79] width 19 height 8
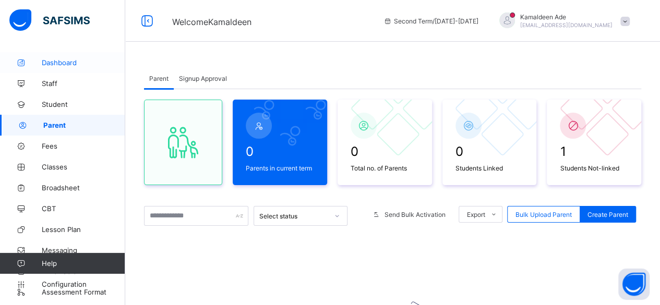
click at [61, 58] on link "Dashboard" at bounding box center [62, 62] width 125 height 21
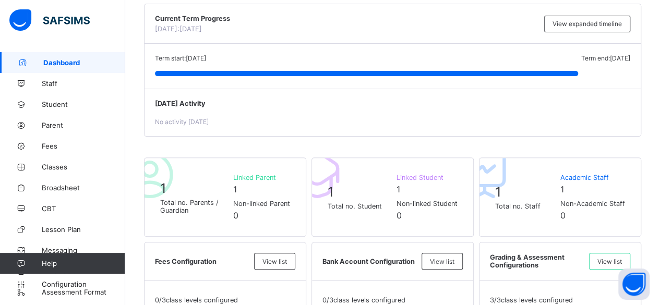
scroll to position [104, 0]
click at [260, 201] on span "Non-linked Parent" at bounding box center [261, 203] width 57 height 8
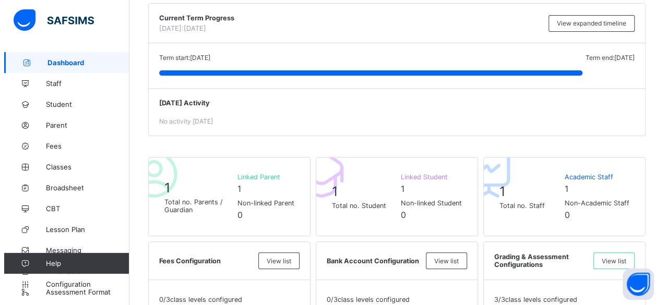
scroll to position [0, 0]
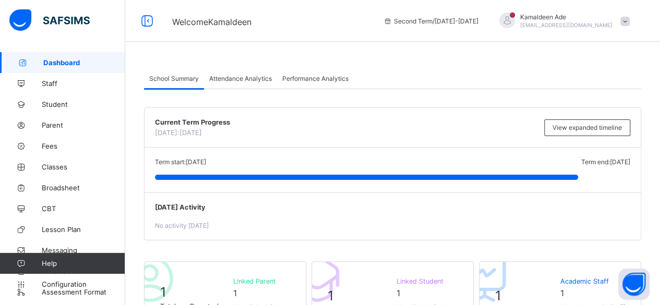
click at [630, 21] on span at bounding box center [625, 21] width 9 height 9
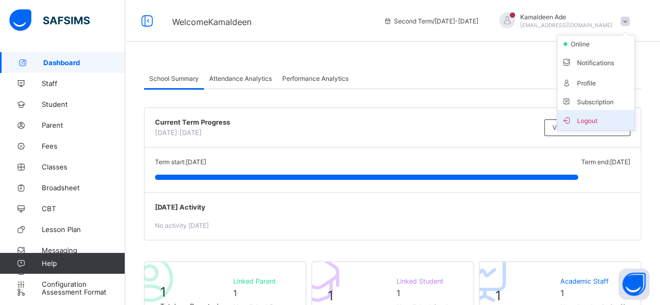
click at [594, 123] on span "Logout" at bounding box center [596, 120] width 69 height 12
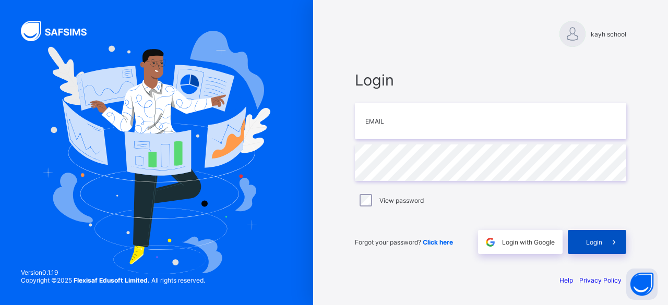
click at [601, 244] on span "Login" at bounding box center [594, 243] width 16 height 8
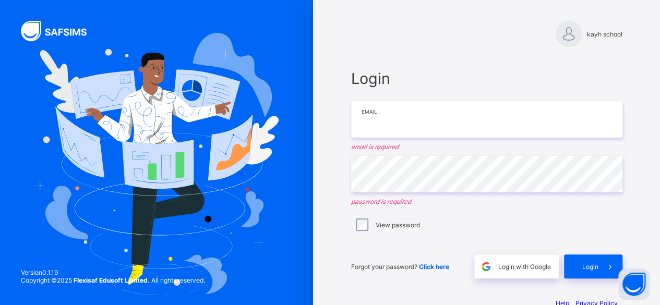
click at [437, 130] on input "email" at bounding box center [486, 119] width 271 height 37
type input "**********"
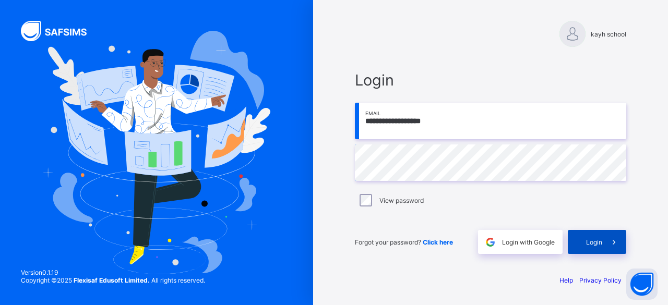
click at [599, 254] on div "**********" at bounding box center [490, 162] width 292 height 207
click at [601, 246] on div "Login" at bounding box center [597, 242] width 58 height 24
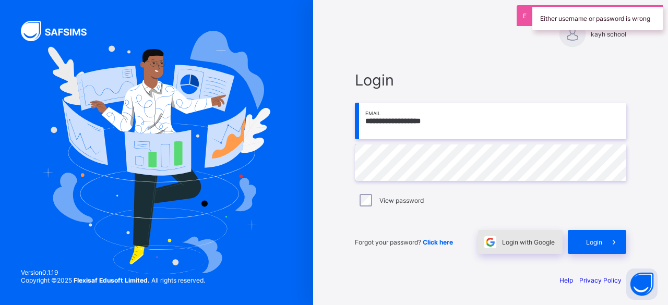
click at [519, 242] on span "Login with Google" at bounding box center [528, 243] width 53 height 8
